Goal: Information Seeking & Learning: Learn about a topic

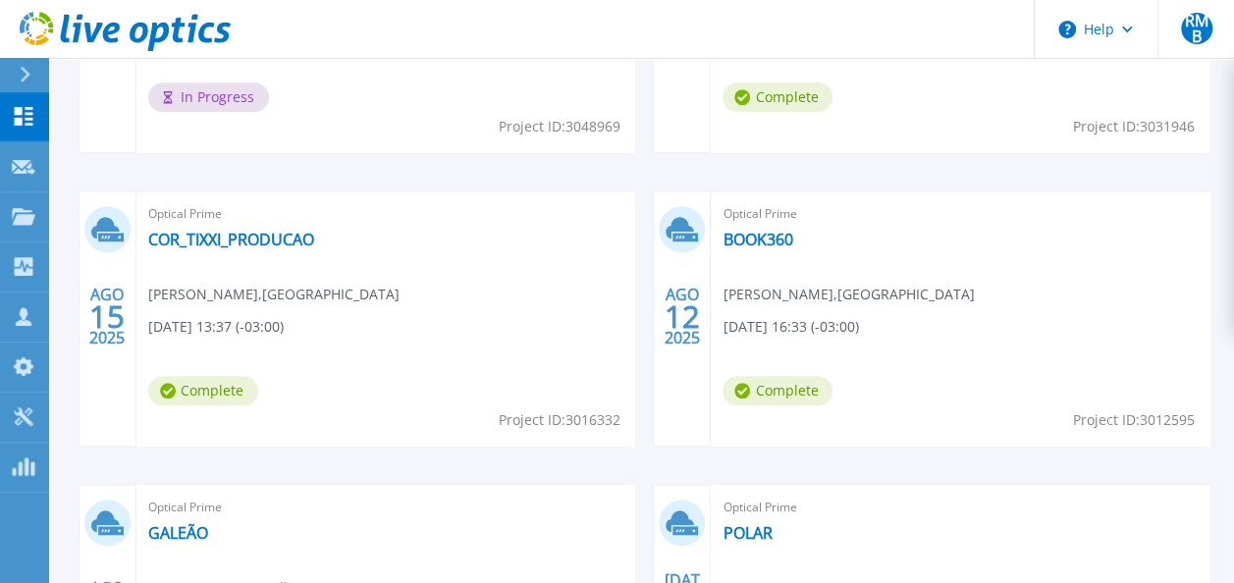
scroll to position [884, 0]
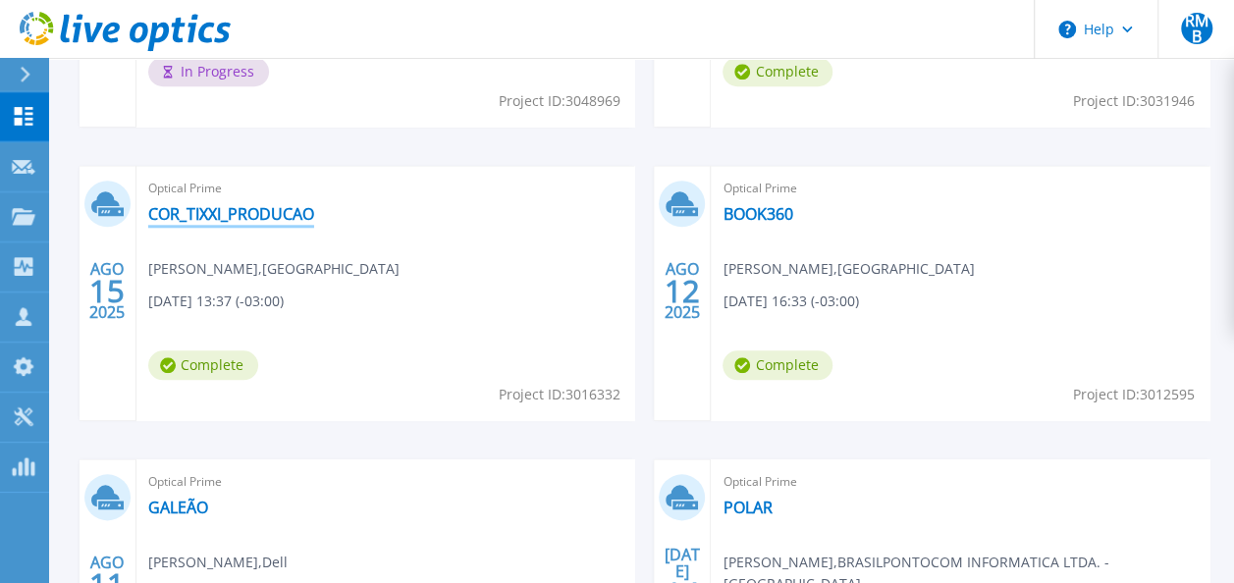
click at [224, 218] on link "COR_TIXXI_PRODUCAO" at bounding box center [231, 214] width 166 height 20
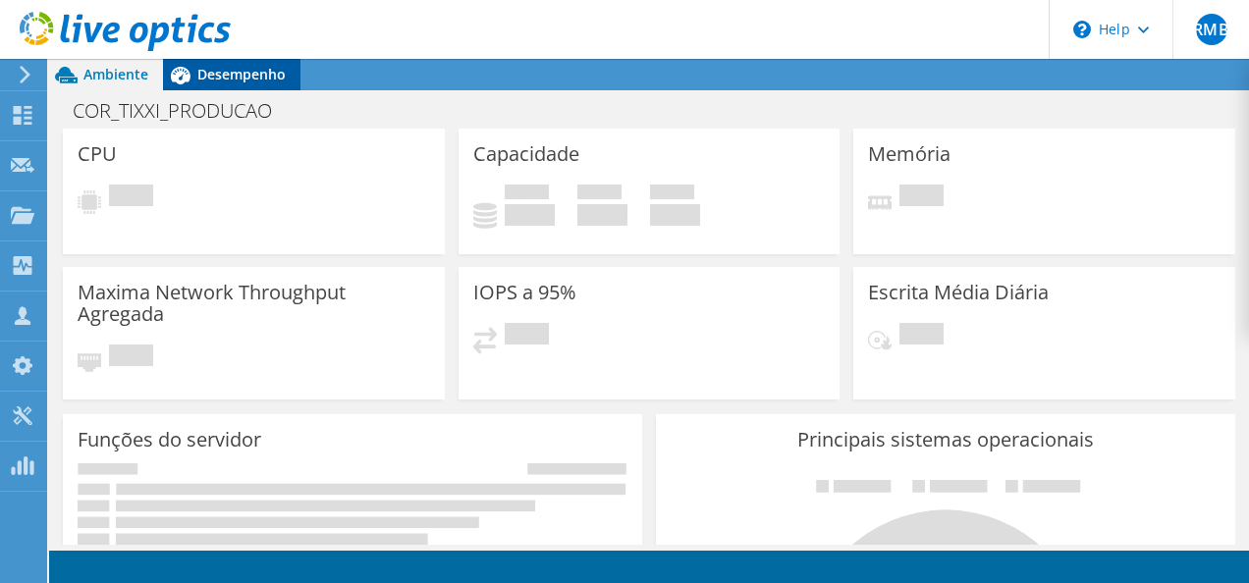
click at [230, 73] on span "Desempenho" at bounding box center [241, 74] width 88 height 19
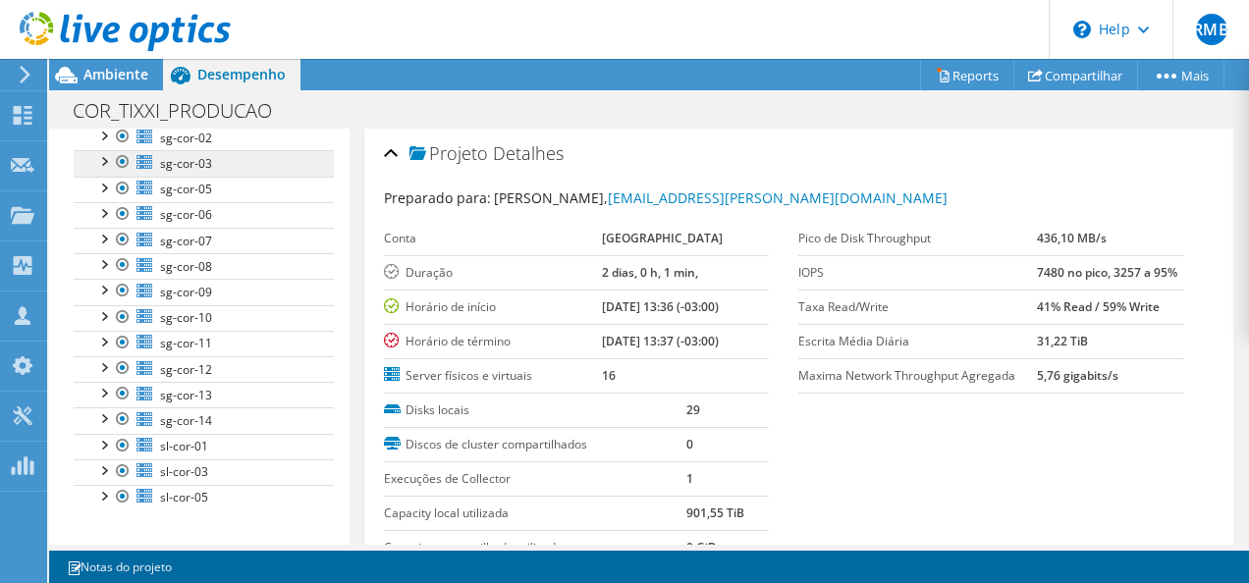
scroll to position [176, 0]
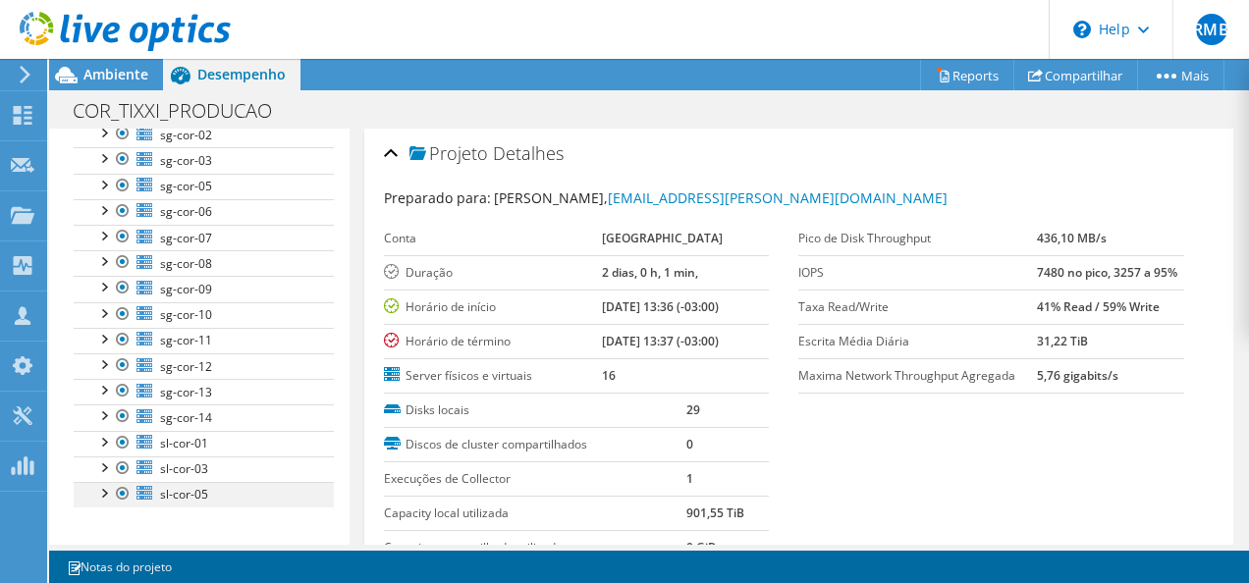
click at [128, 489] on div at bounding box center [123, 494] width 20 height 24
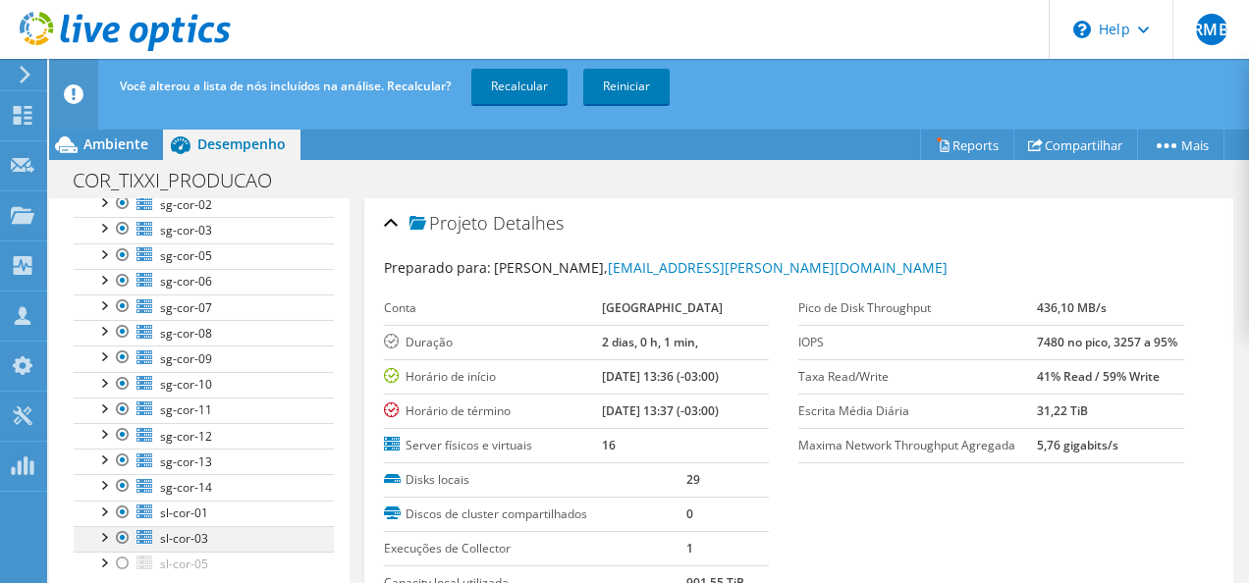
click at [121, 527] on div at bounding box center [123, 538] width 20 height 24
click at [126, 503] on div at bounding box center [123, 513] width 20 height 24
click at [513, 75] on link "Recalcular" at bounding box center [519, 86] width 96 height 35
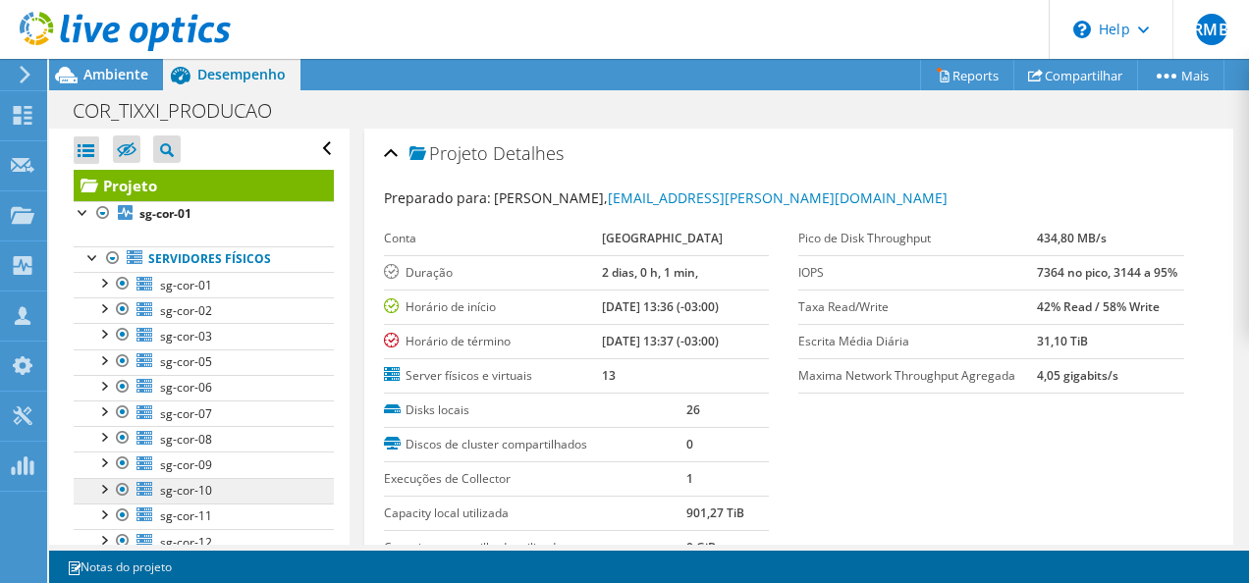
scroll to position [0, 0]
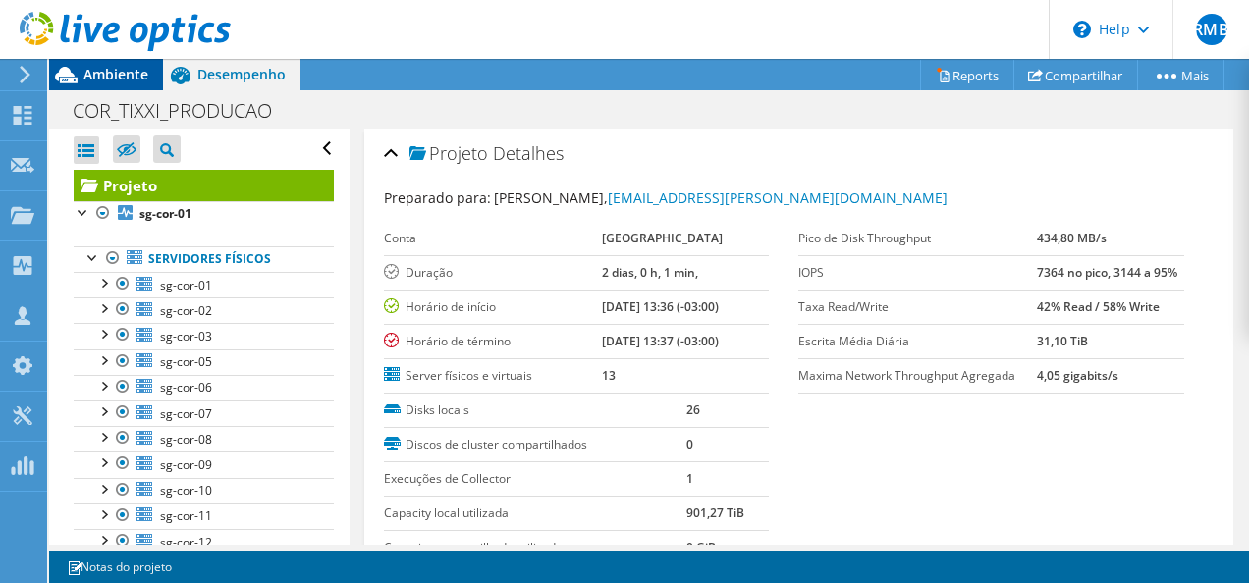
click at [109, 67] on span "Ambiente" at bounding box center [115, 74] width 65 height 19
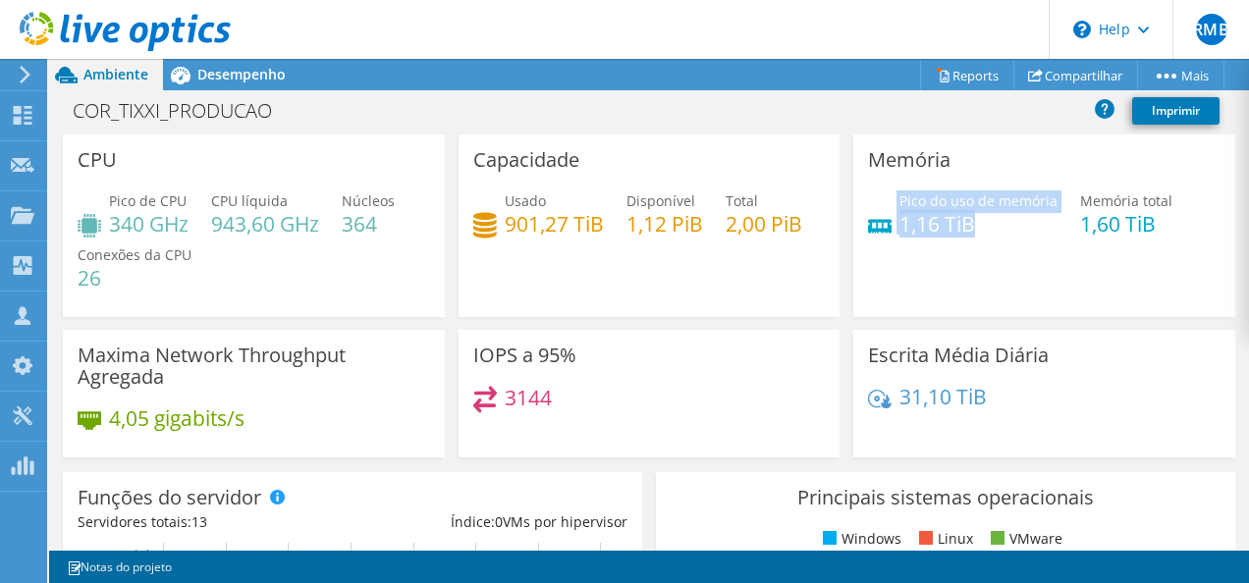
drag, startPoint x: 968, startPoint y: 224, endPoint x: 886, endPoint y: 221, distance: 81.5
click at [886, 221] on div "Pico do uso de memória 1,16 TiB" at bounding box center [962, 212] width 189 height 44
drag, startPoint x: 886, startPoint y: 221, endPoint x: 977, endPoint y: 237, distance: 91.7
click at [977, 237] on div "Pico do uso de memória 1,16 TiB Memória total 1,60 TiB" at bounding box center [1044, 222] width 352 height 64
click at [85, 418] on icon at bounding box center [90, 420] width 24 height 18
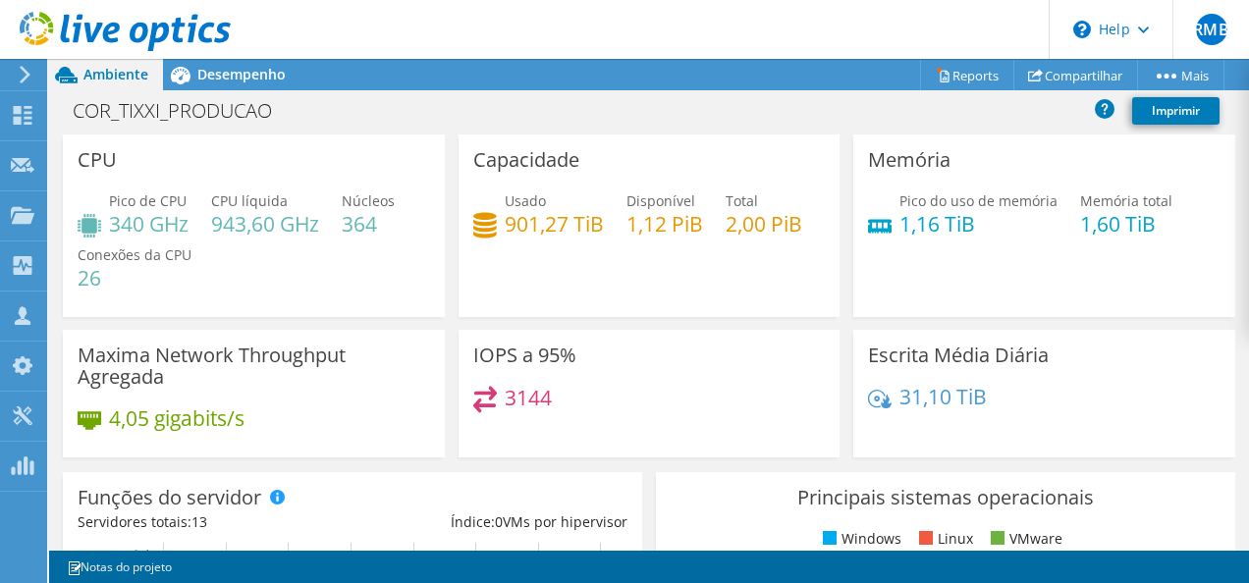
click at [85, 418] on icon at bounding box center [90, 420] width 24 height 18
drag, startPoint x: 85, startPoint y: 418, endPoint x: 98, endPoint y: 434, distance: 20.2
click at [98, 434] on div "4,05 gigabits/s" at bounding box center [254, 427] width 352 height 41
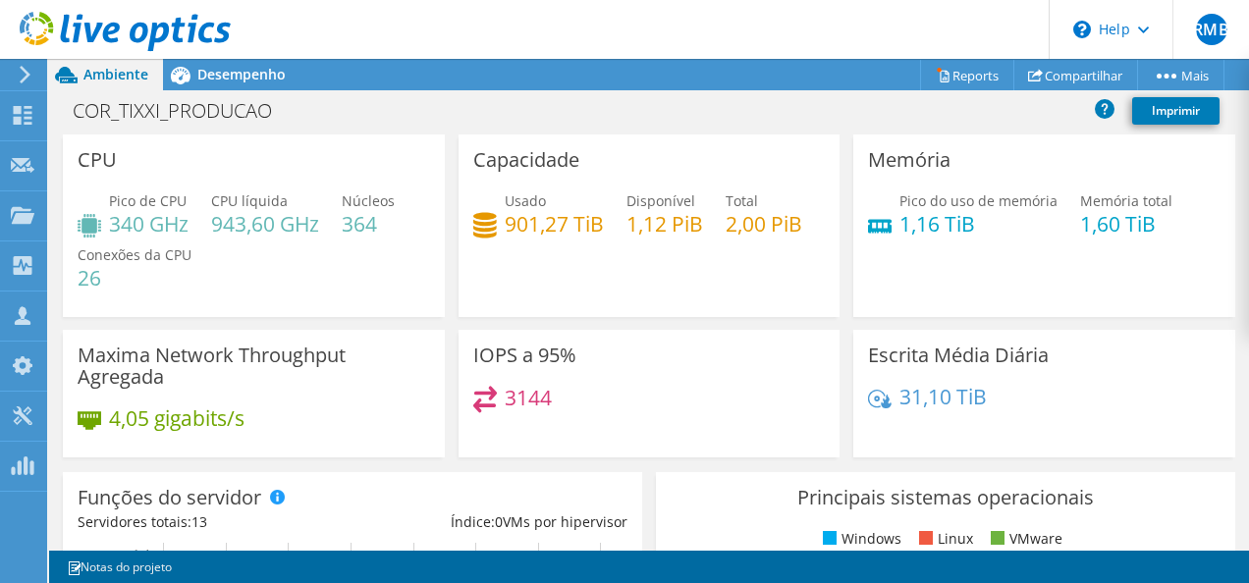
click at [140, 353] on h3 "Maxima Network Throughput Agregada" at bounding box center [254, 366] width 352 height 43
click at [725, 235] on h4 "2,00 PiB" at bounding box center [763, 224] width 77 height 22
drag, startPoint x: 471, startPoint y: 274, endPoint x: 574, endPoint y: 293, distance: 104.8
click at [574, 254] on div "Usado 901,27 TiB Disponível 1,12 PiB Total 2,00 PiB" at bounding box center [649, 222] width 352 height 64
